Goal: Task Accomplishment & Management: Manage account settings

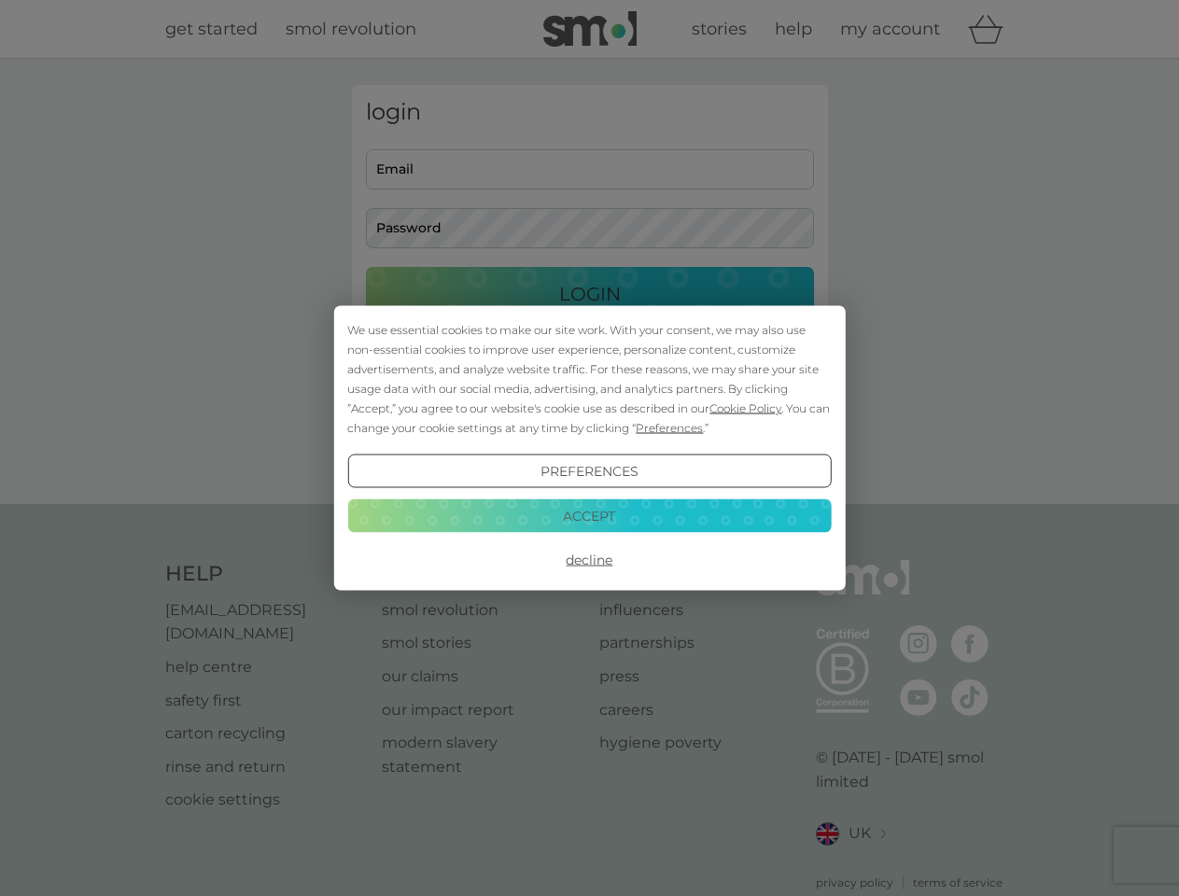
click at [746, 408] on span "Cookie Policy" at bounding box center [746, 408] width 72 height 14
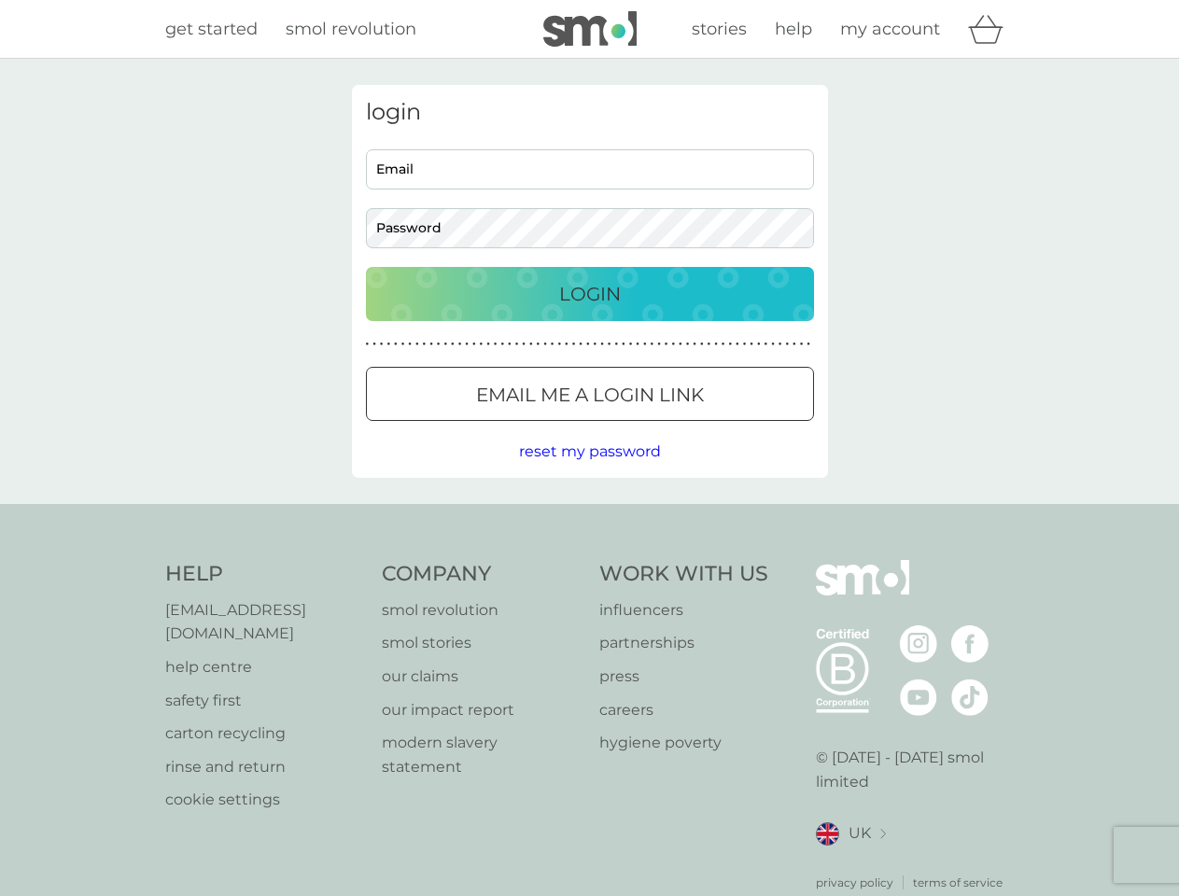
click at [668, 428] on div "login Email Password Login ● ● ● ● ● ● ● ● ● ● ● ● ● ● ● ● ● ● ● ● ● ● ● ● ● ● …" at bounding box center [590, 281] width 476 height 393
click at [589, 471] on div "login Email Password Login ● ● ● ● ● ● ● ● ● ● ● ● ● ● ● ● ● ● ● ● ● ● ● ● ● ● …" at bounding box center [590, 281] width 476 height 393
click at [589, 560] on div "Help [EMAIL_ADDRESS][DOMAIN_NAME] help centre safety first carton recycling rin…" at bounding box center [590, 725] width 850 height 331
click at [589, 515] on div "Help [EMAIL_ADDRESS][DOMAIN_NAME] help centre safety first carton recycling rin…" at bounding box center [589, 725] width 1179 height 443
